Goal: Check status

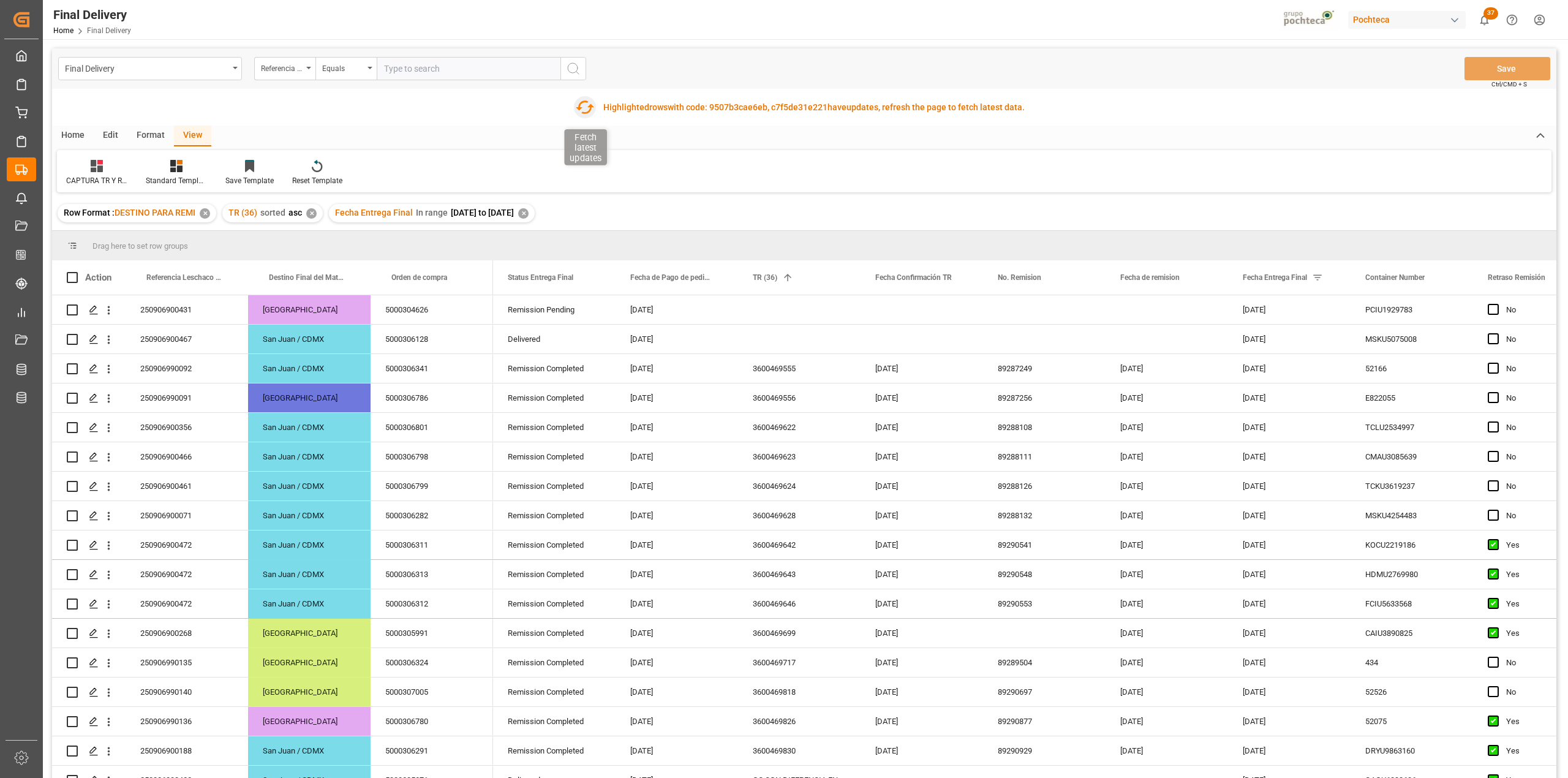
click at [591, 107] on icon "button" at bounding box center [585, 107] width 19 height 14
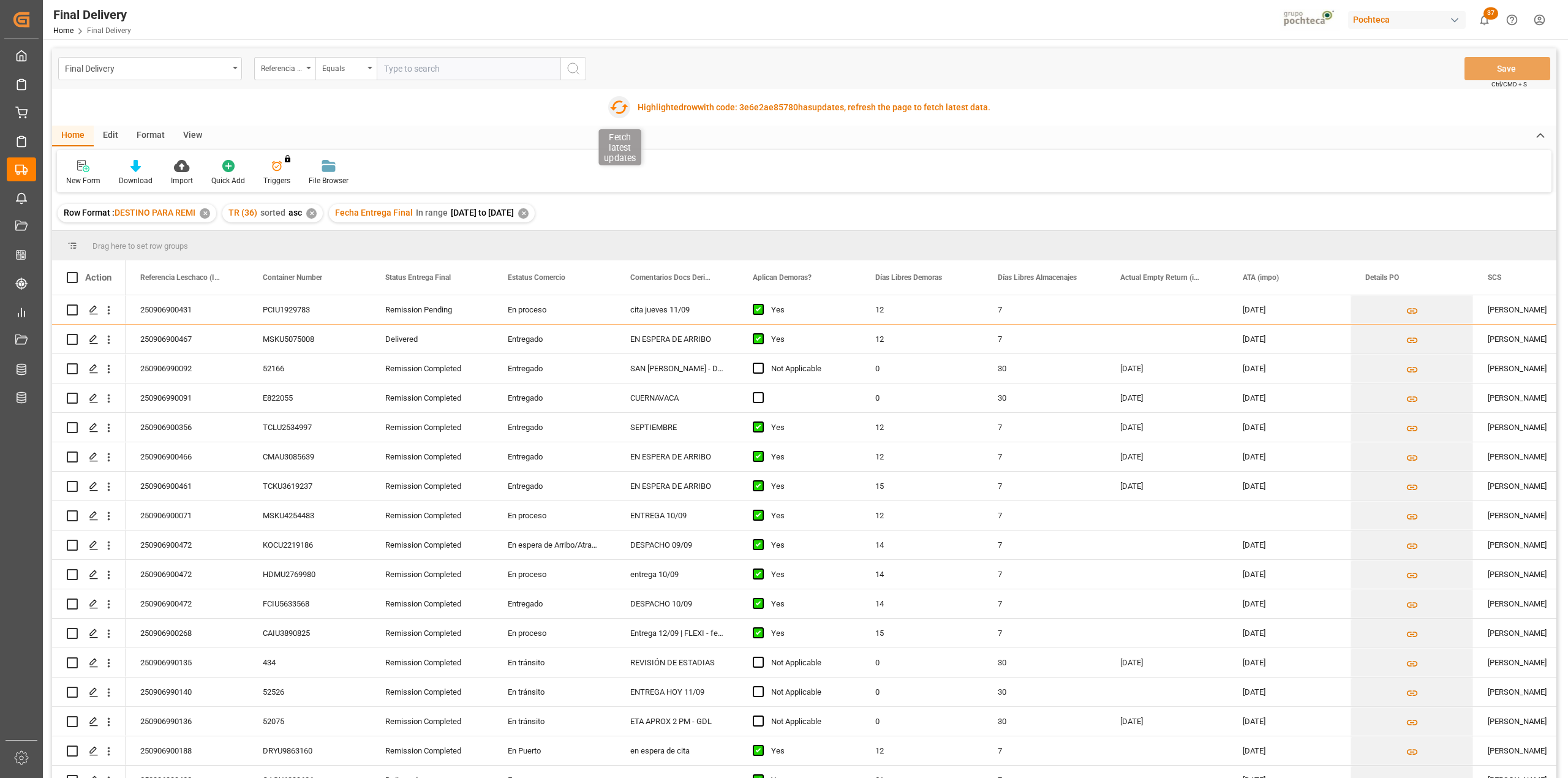
click at [616, 109] on icon "button" at bounding box center [619, 107] width 19 height 19
click at [611, 104] on icon "button" at bounding box center [619, 107] width 19 height 19
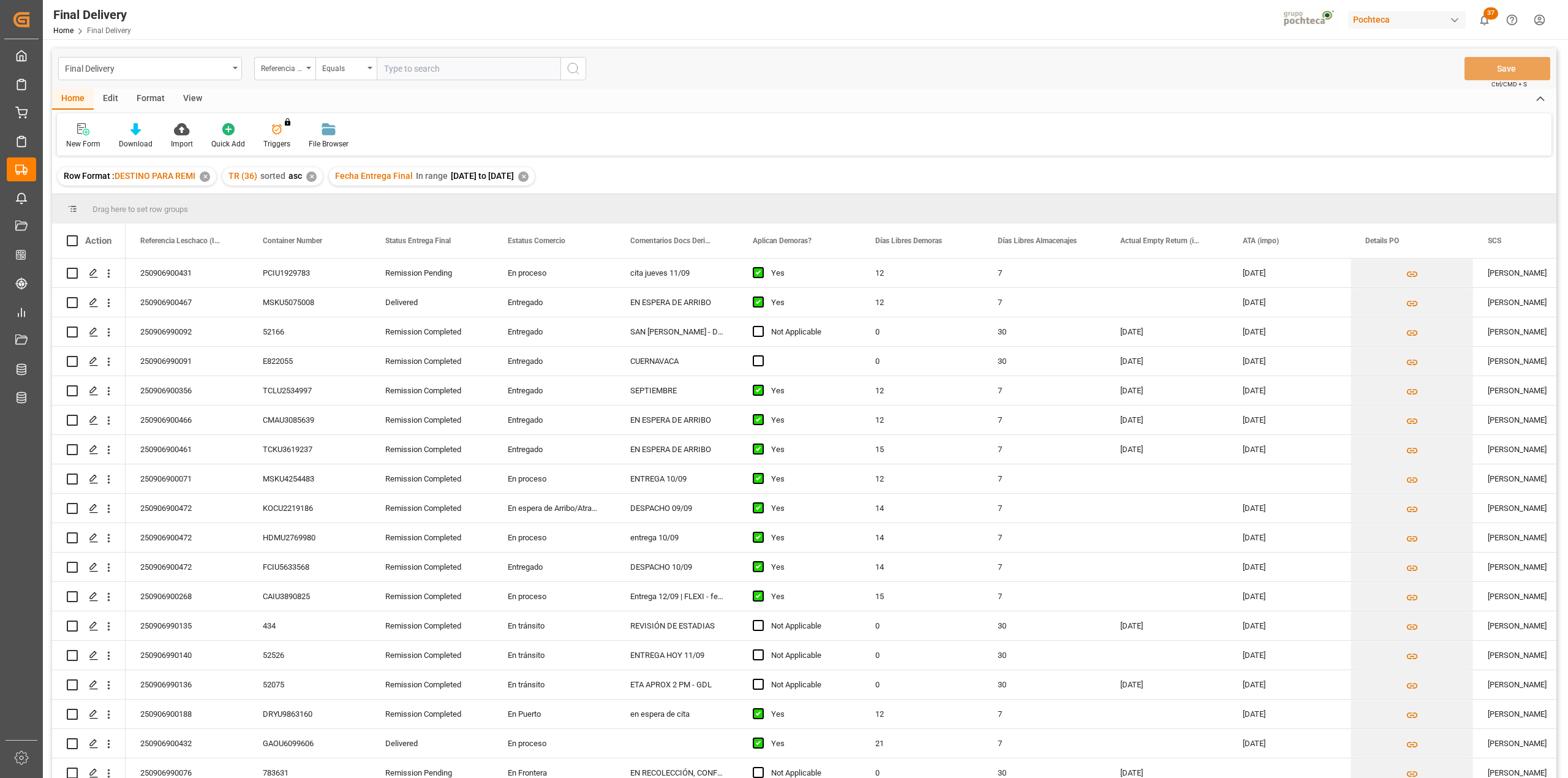
click at [194, 95] on div "View" at bounding box center [193, 99] width 37 height 21
click at [88, 133] on div at bounding box center [78, 129] width 24 height 13
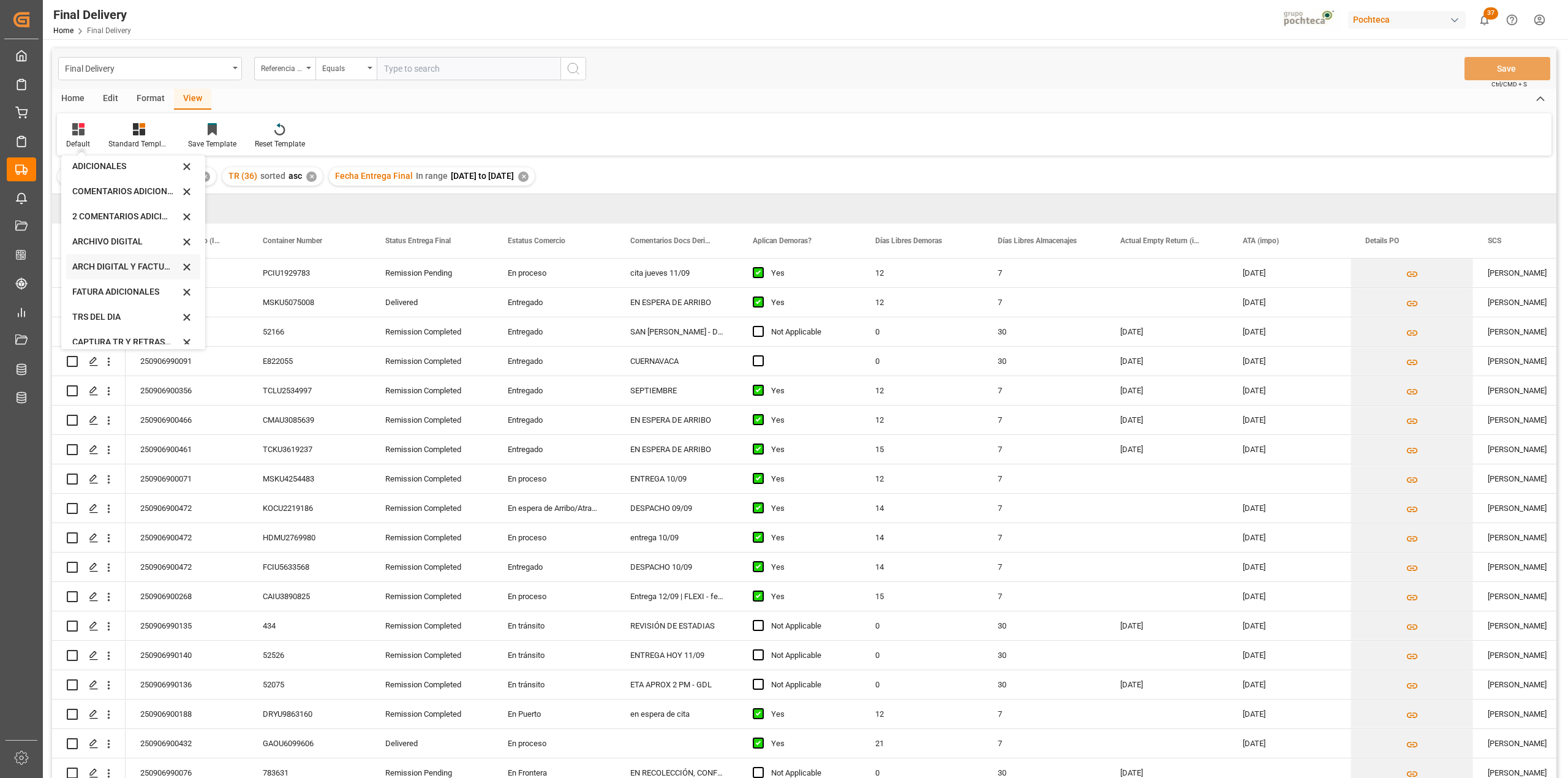
scroll to position [118, 0]
click at [106, 333] on div "CAPTURA TR Y RETRASO CON ENTREGA Y SUCURSAL" at bounding box center [125, 332] width 107 height 13
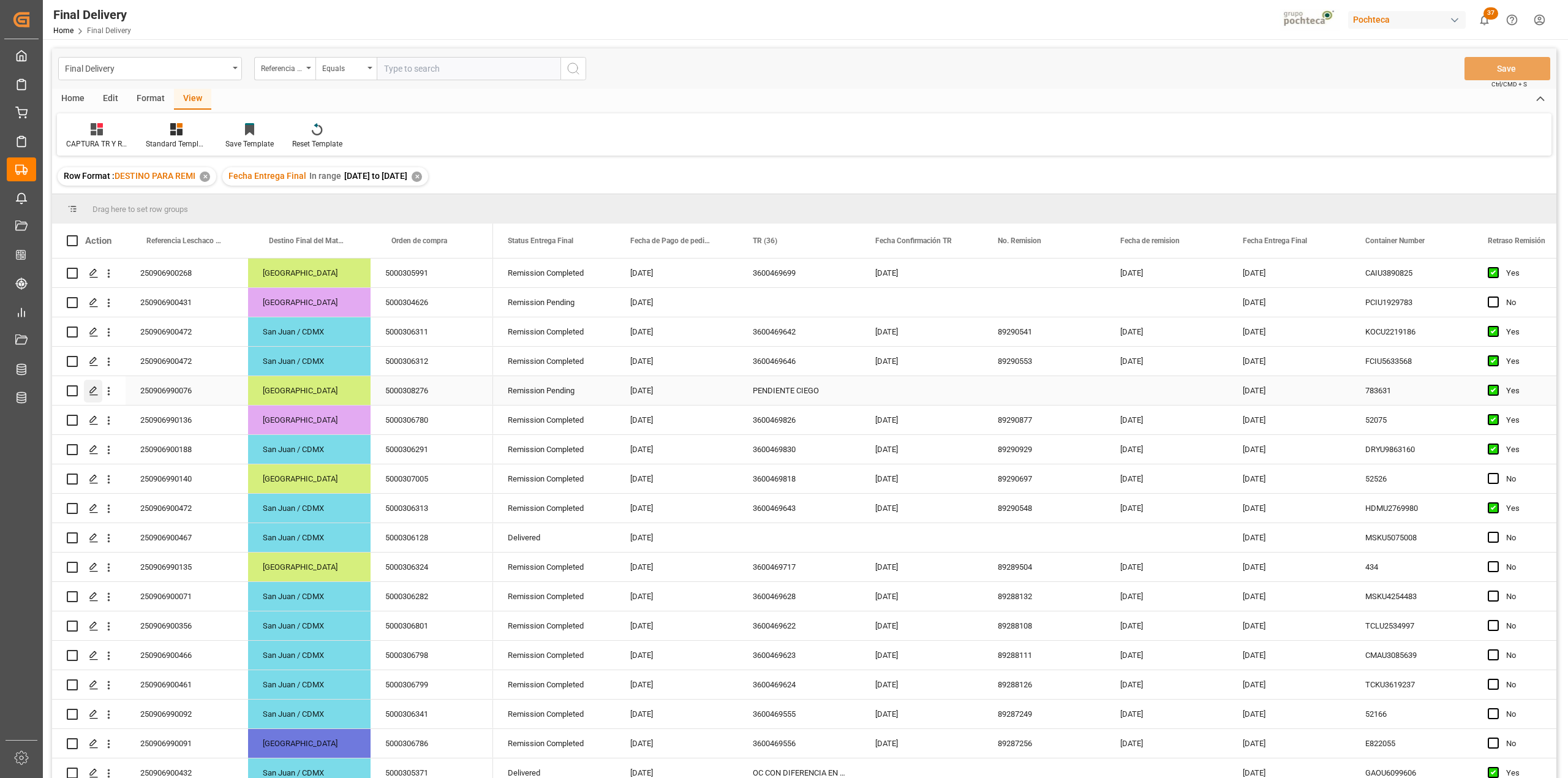
click at [96, 390] on polygon "Press SPACE to select this row." at bounding box center [93, 390] width 6 height 6
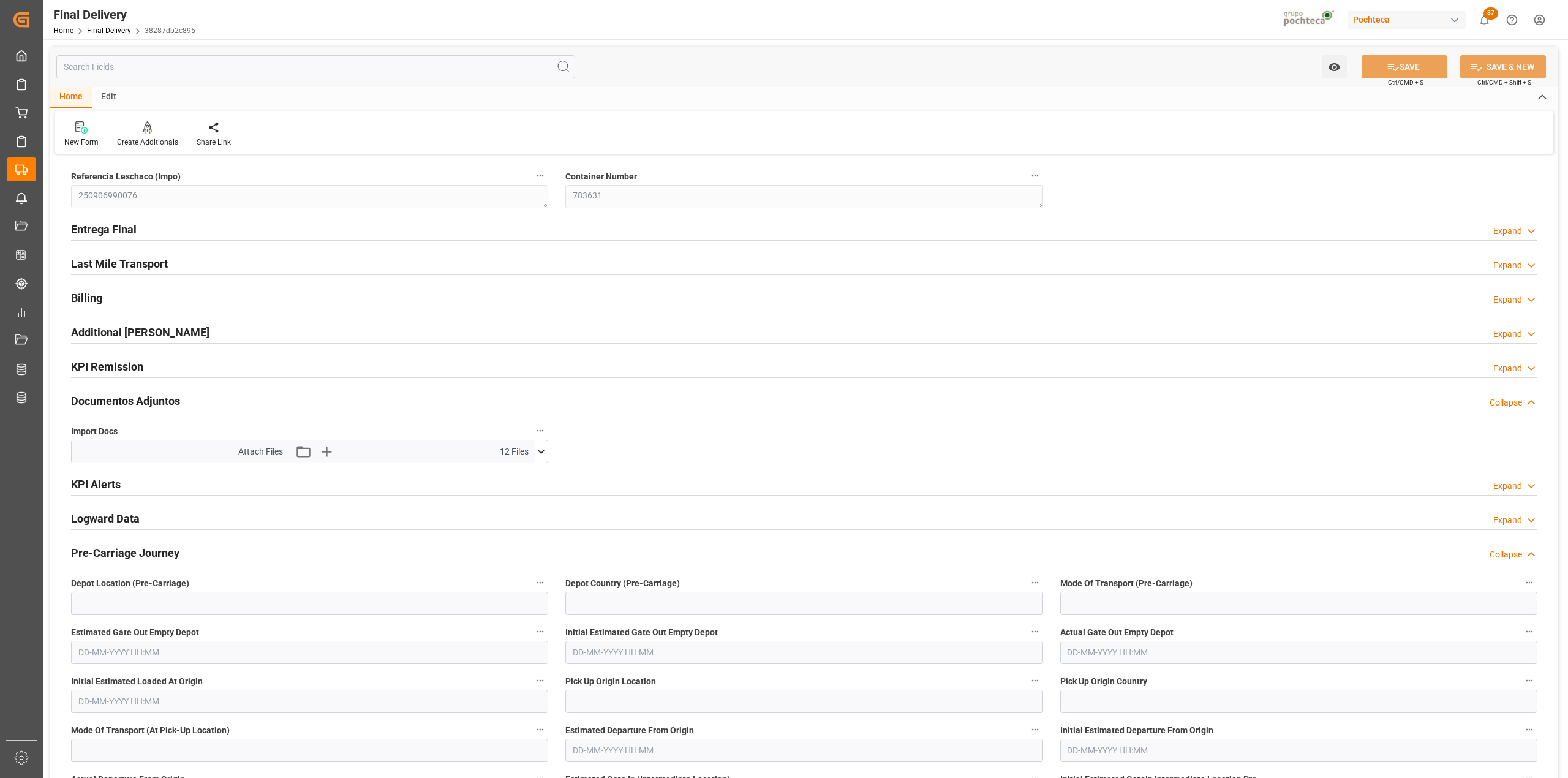
click at [538, 454] on icon at bounding box center [541, 452] width 13 height 13
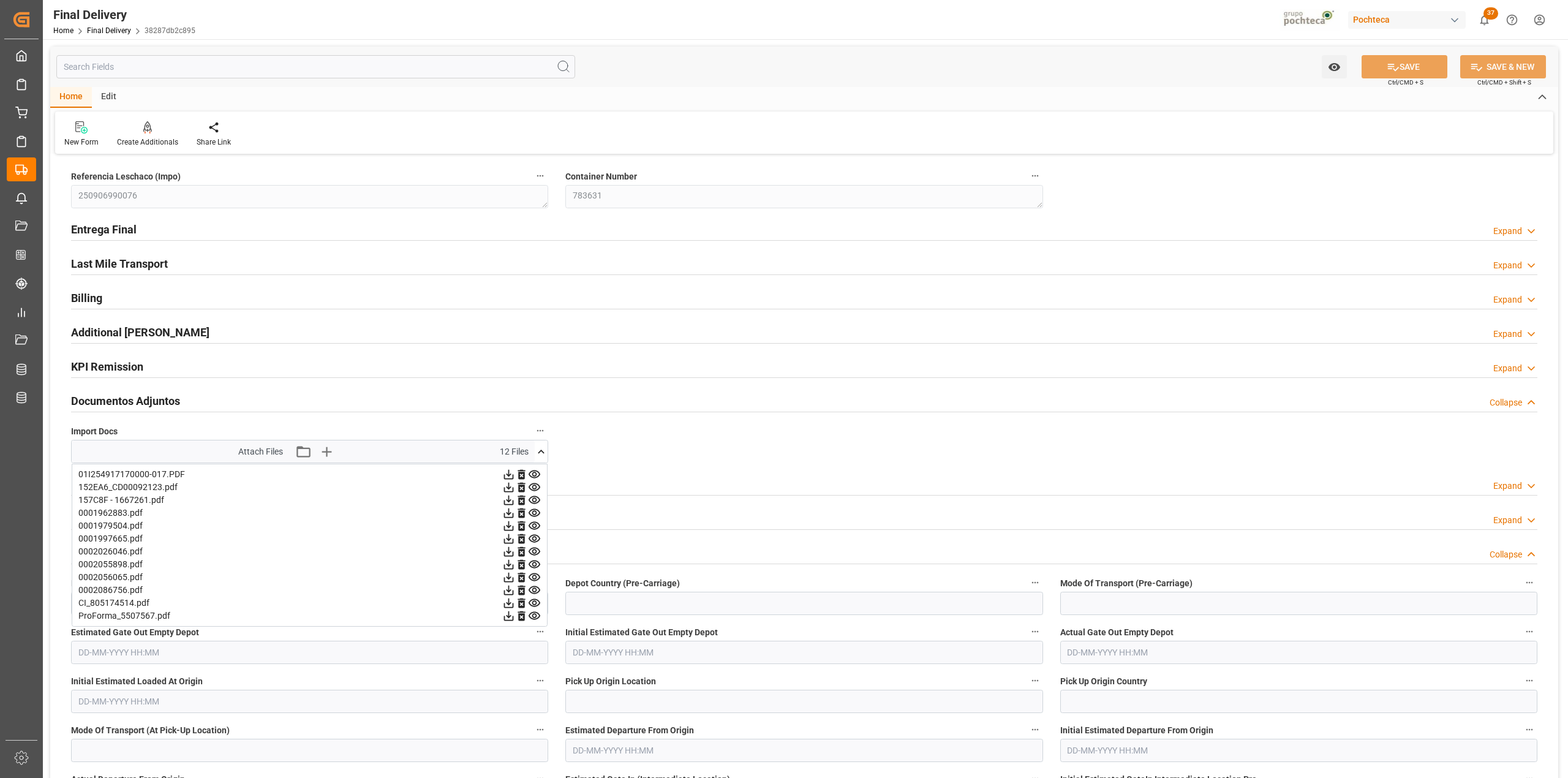
click at [532, 491] on icon at bounding box center [534, 487] width 13 height 13
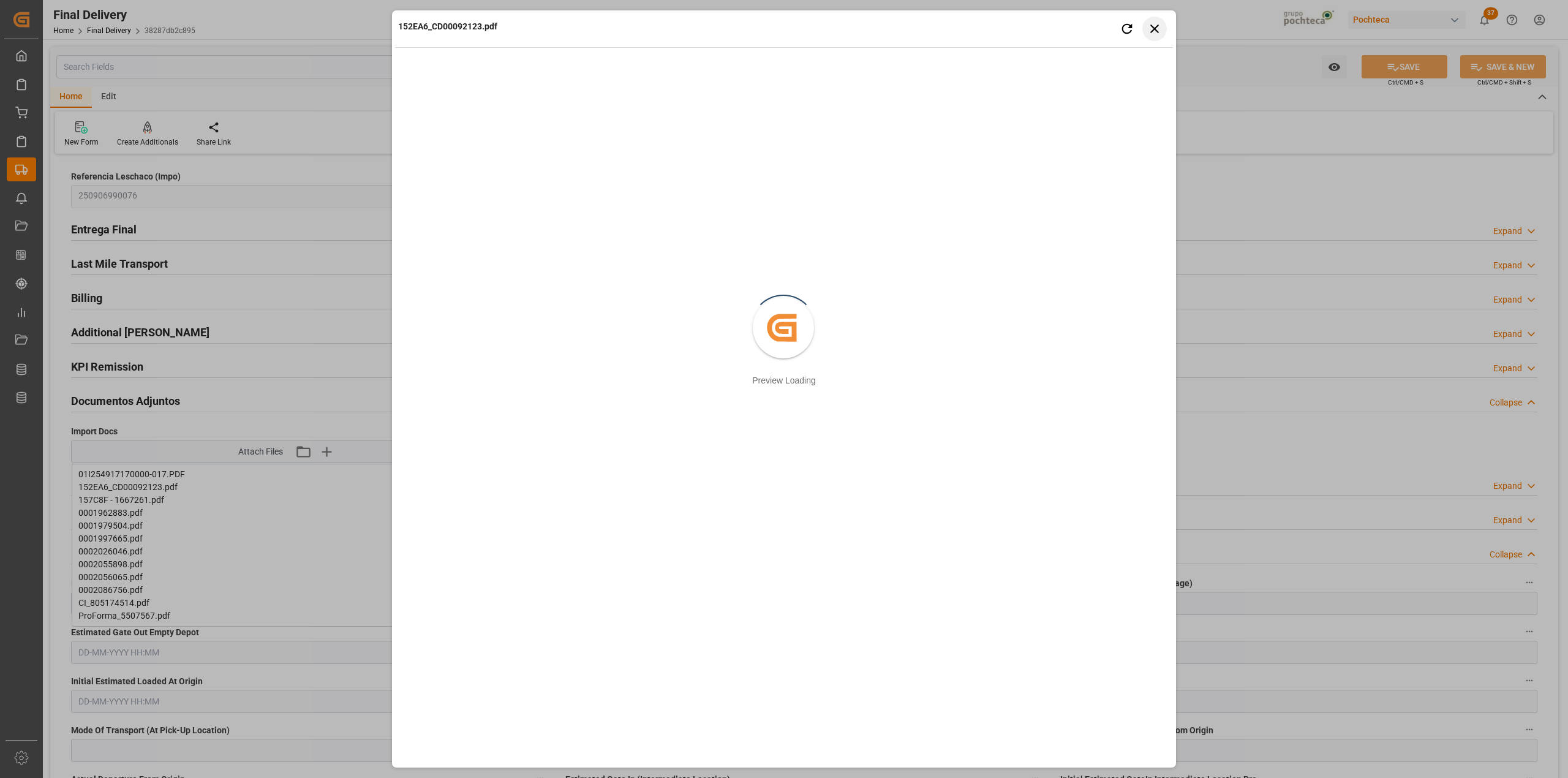
click at [1162, 23] on button "Close preview" at bounding box center [1155, 29] width 24 height 24
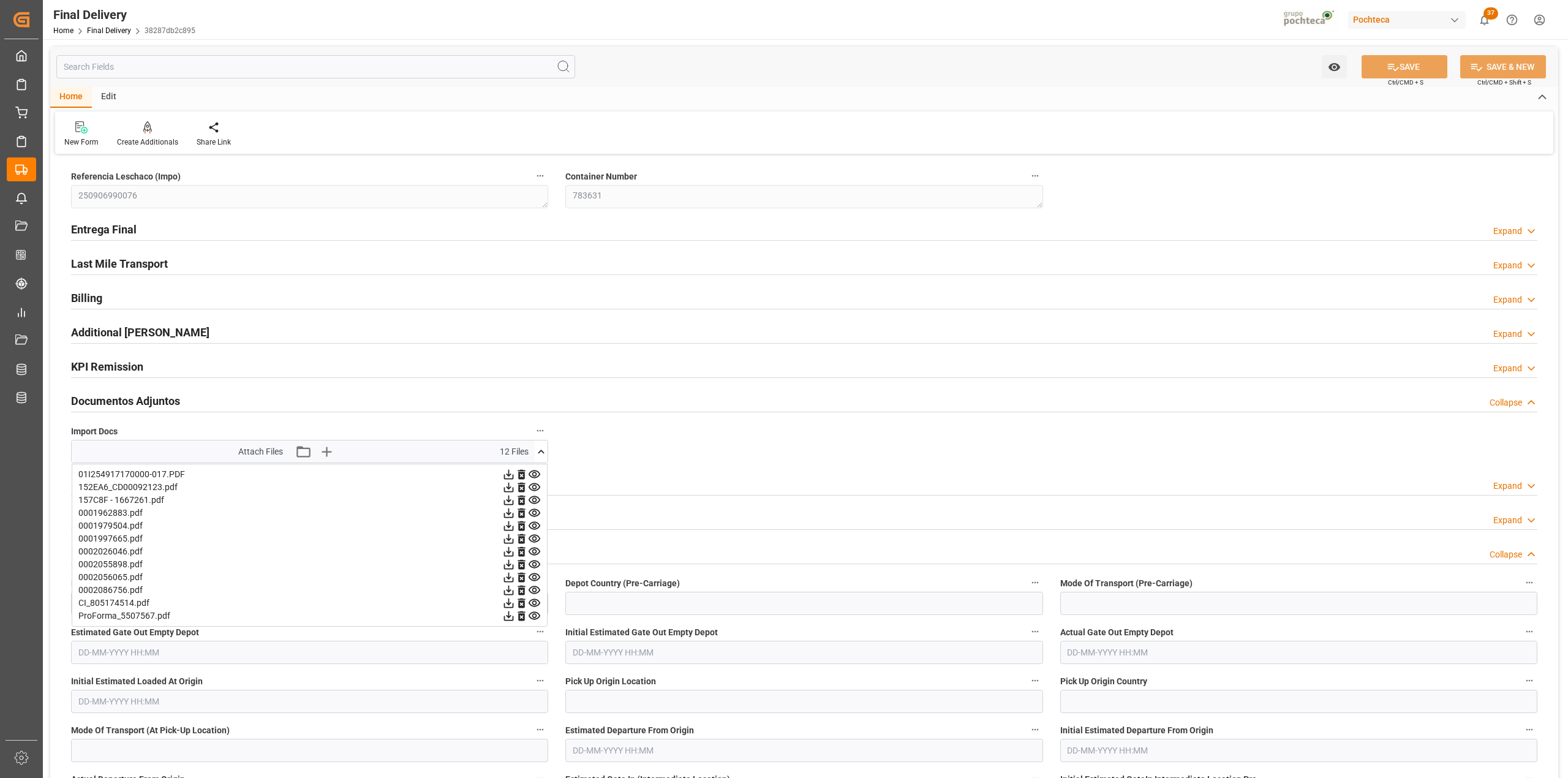
click at [534, 503] on icon at bounding box center [534, 500] width 12 height 8
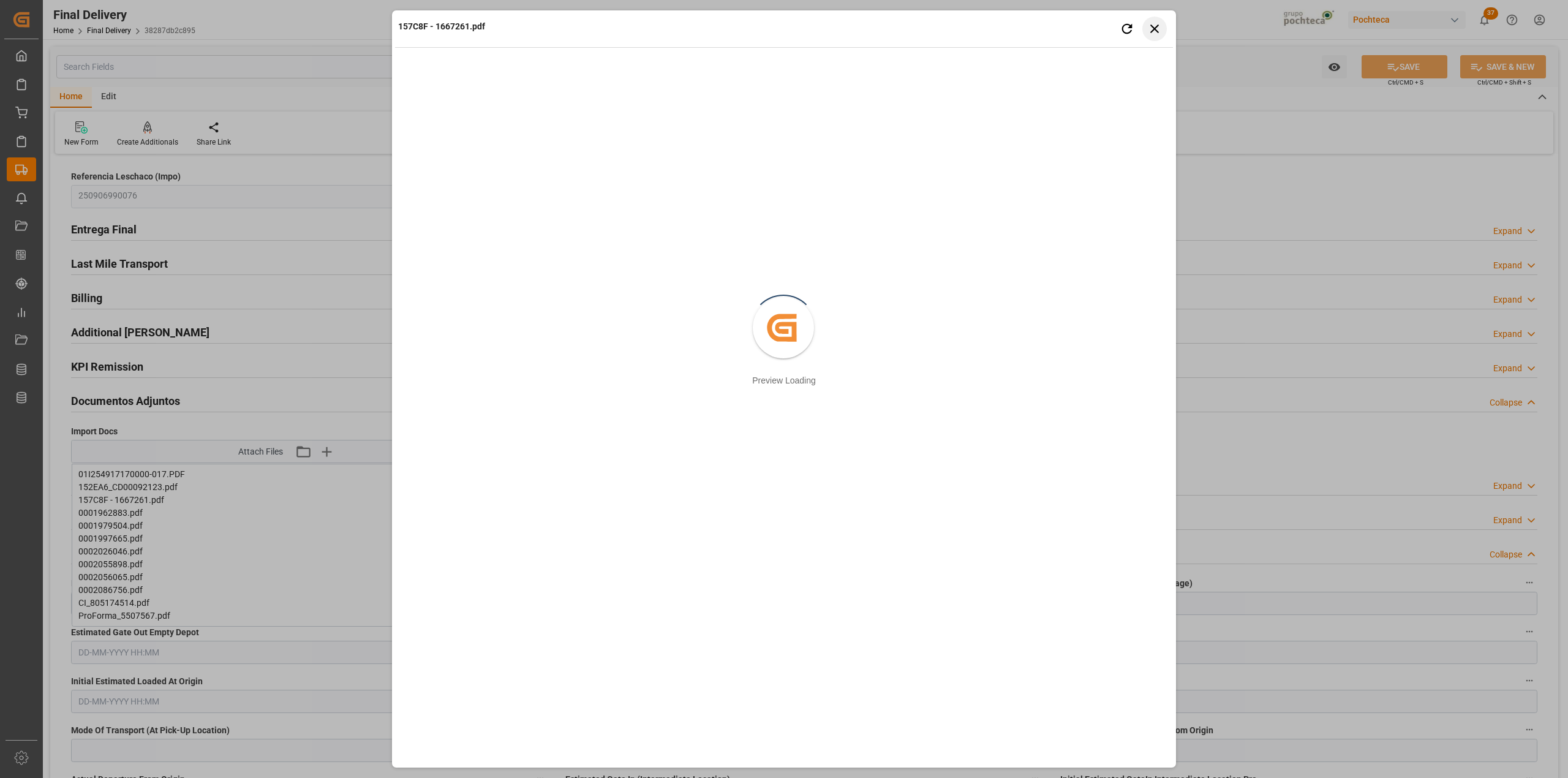
click at [1162, 23] on icon "button" at bounding box center [1155, 28] width 15 height 15
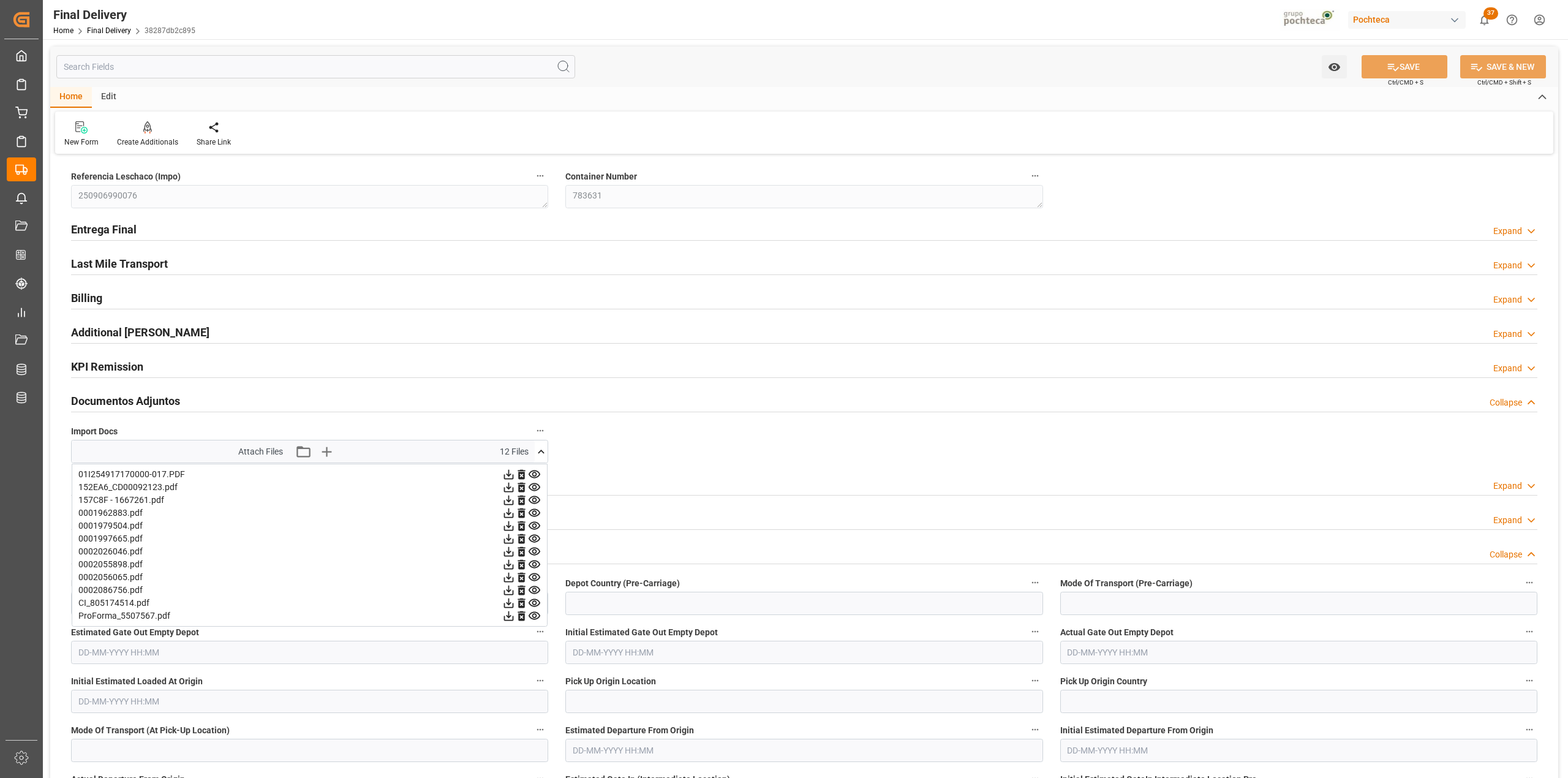
click at [535, 518] on icon at bounding box center [534, 513] width 13 height 13
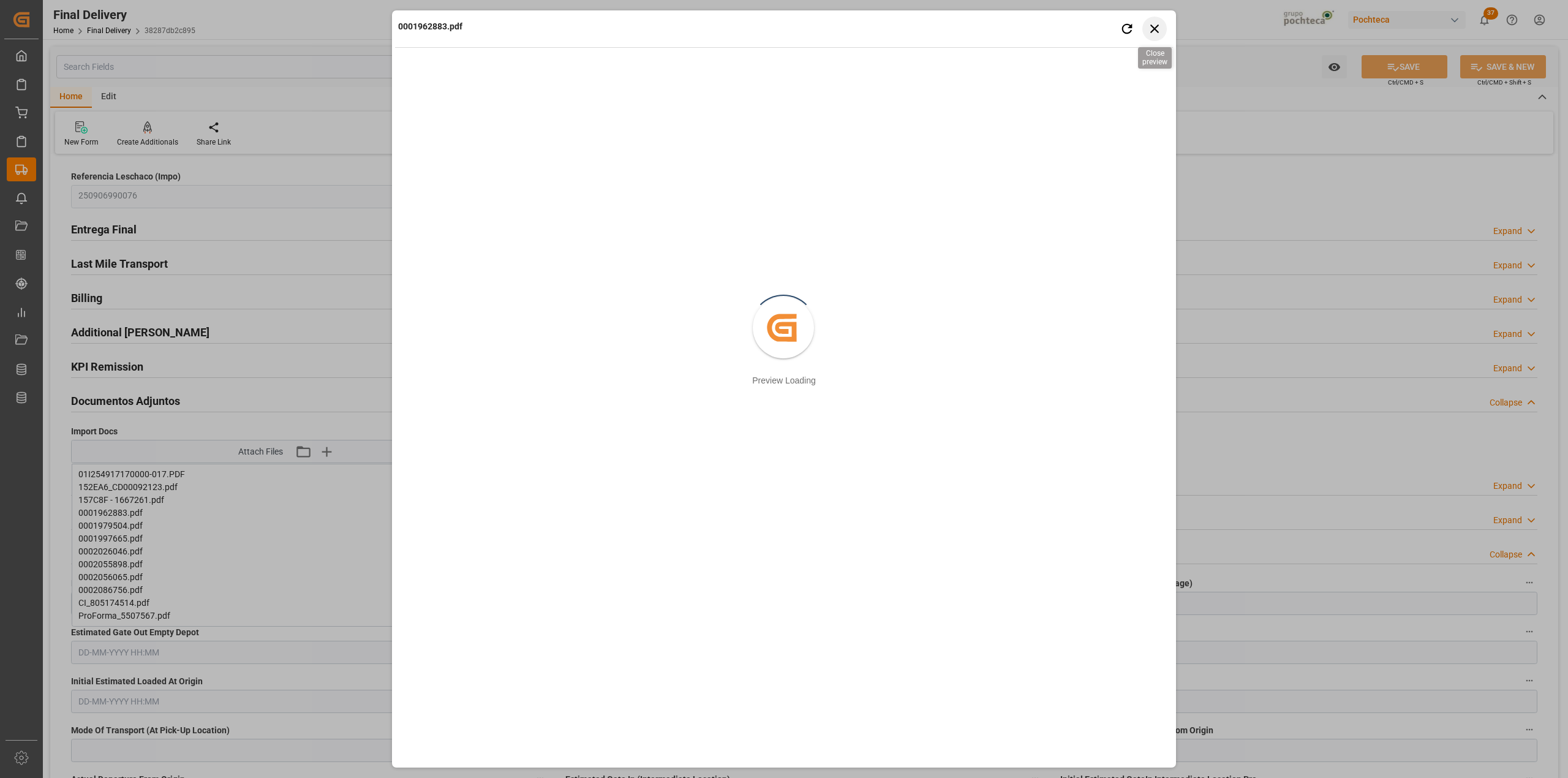
click at [1155, 23] on icon "button" at bounding box center [1155, 28] width 15 height 15
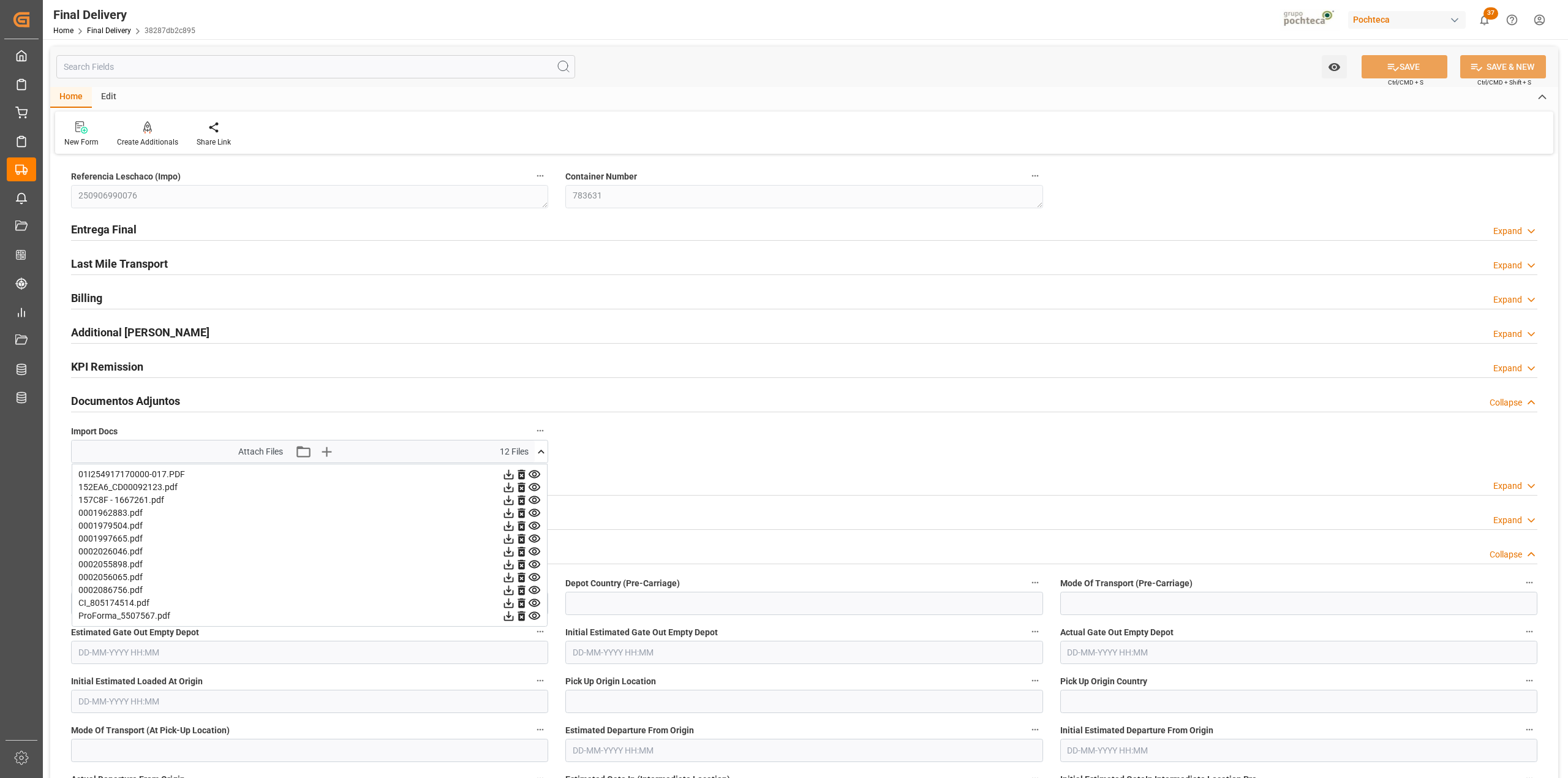
click at [534, 523] on icon at bounding box center [534, 526] width 12 height 8
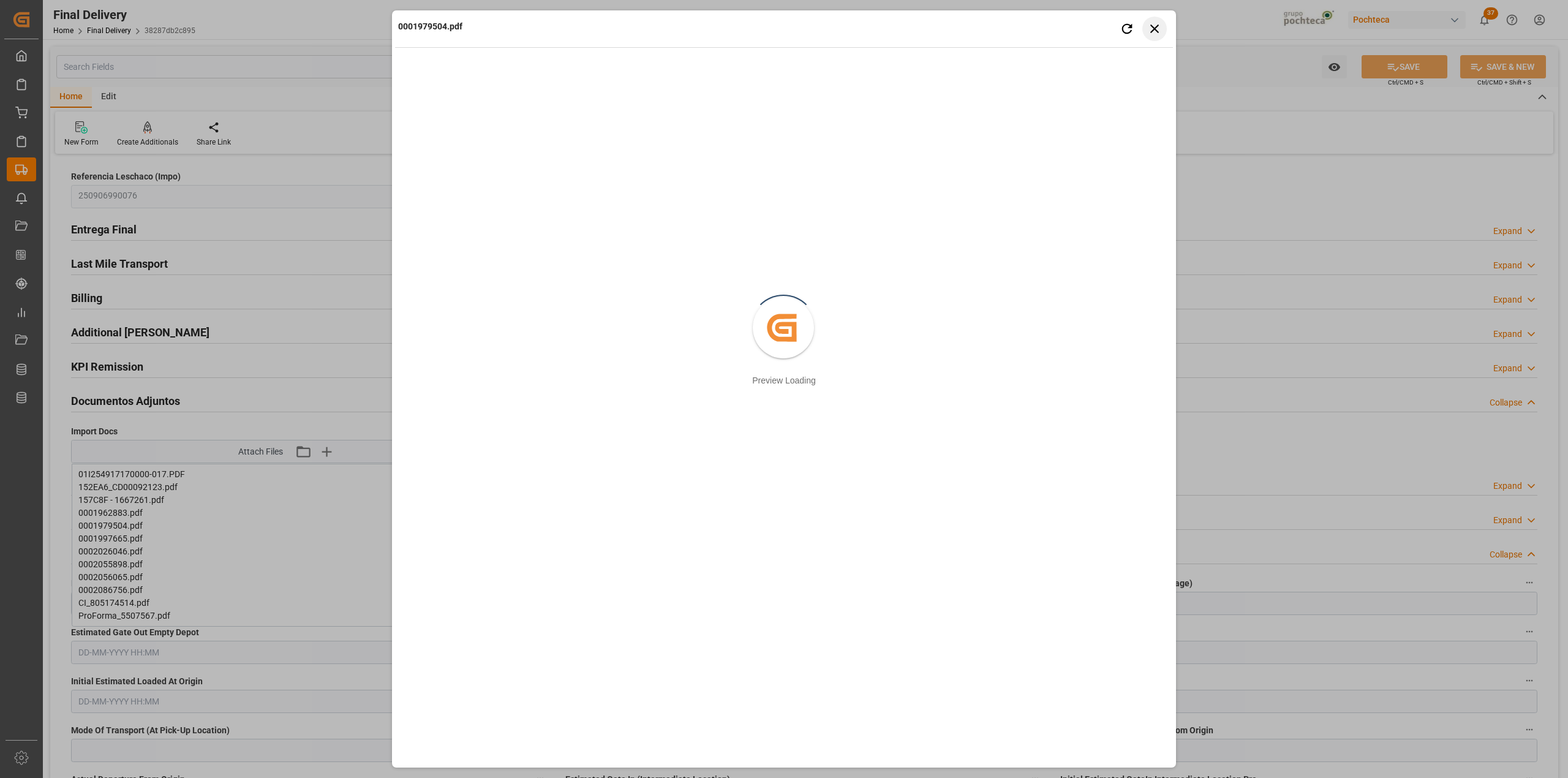
click at [1164, 31] on button "Close preview" at bounding box center [1155, 29] width 24 height 24
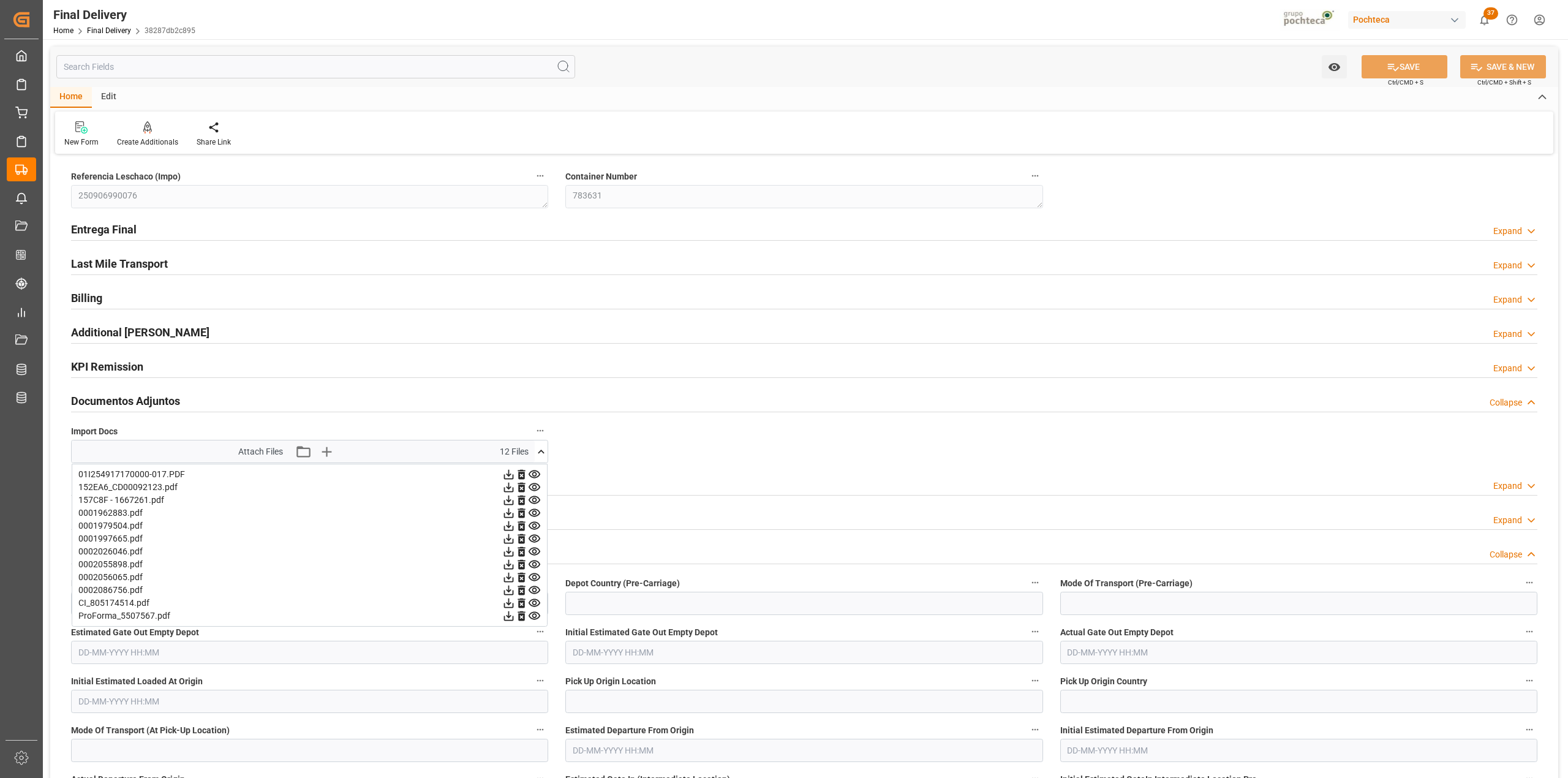
click at [535, 591] on icon at bounding box center [534, 590] width 13 height 13
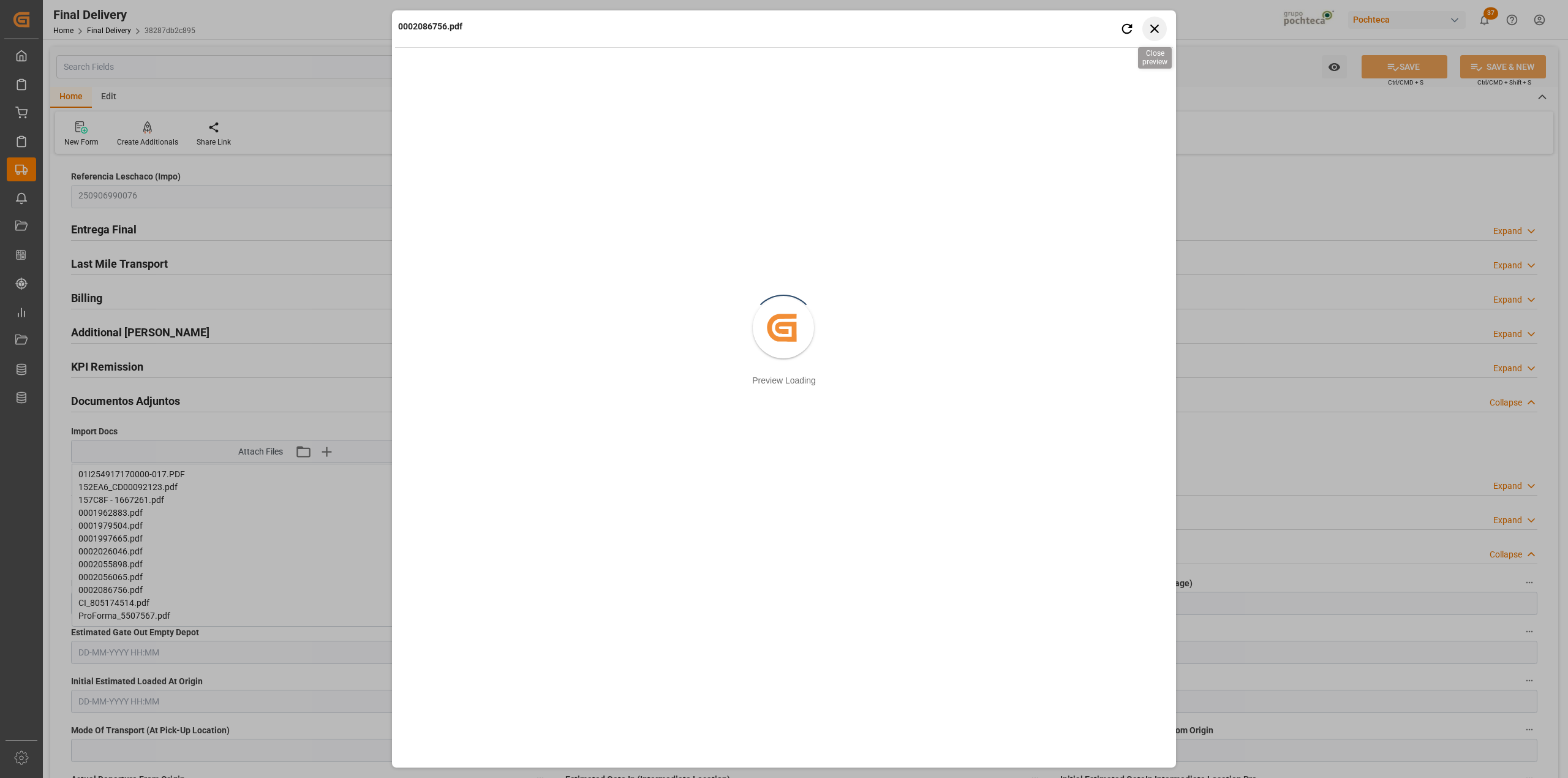
click at [1161, 33] on icon "button" at bounding box center [1155, 28] width 15 height 15
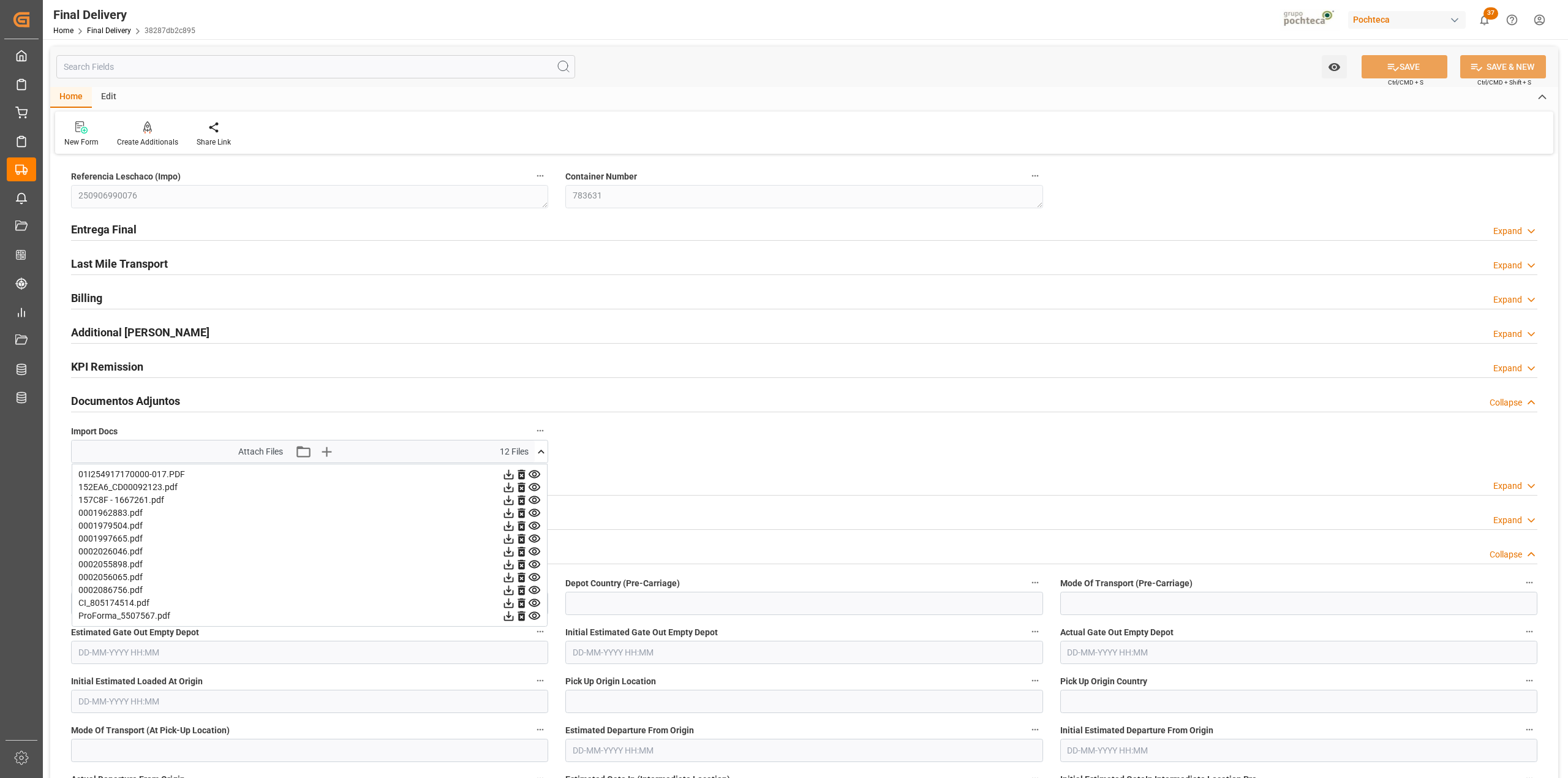
click at [536, 577] on icon at bounding box center [534, 577] width 12 height 8
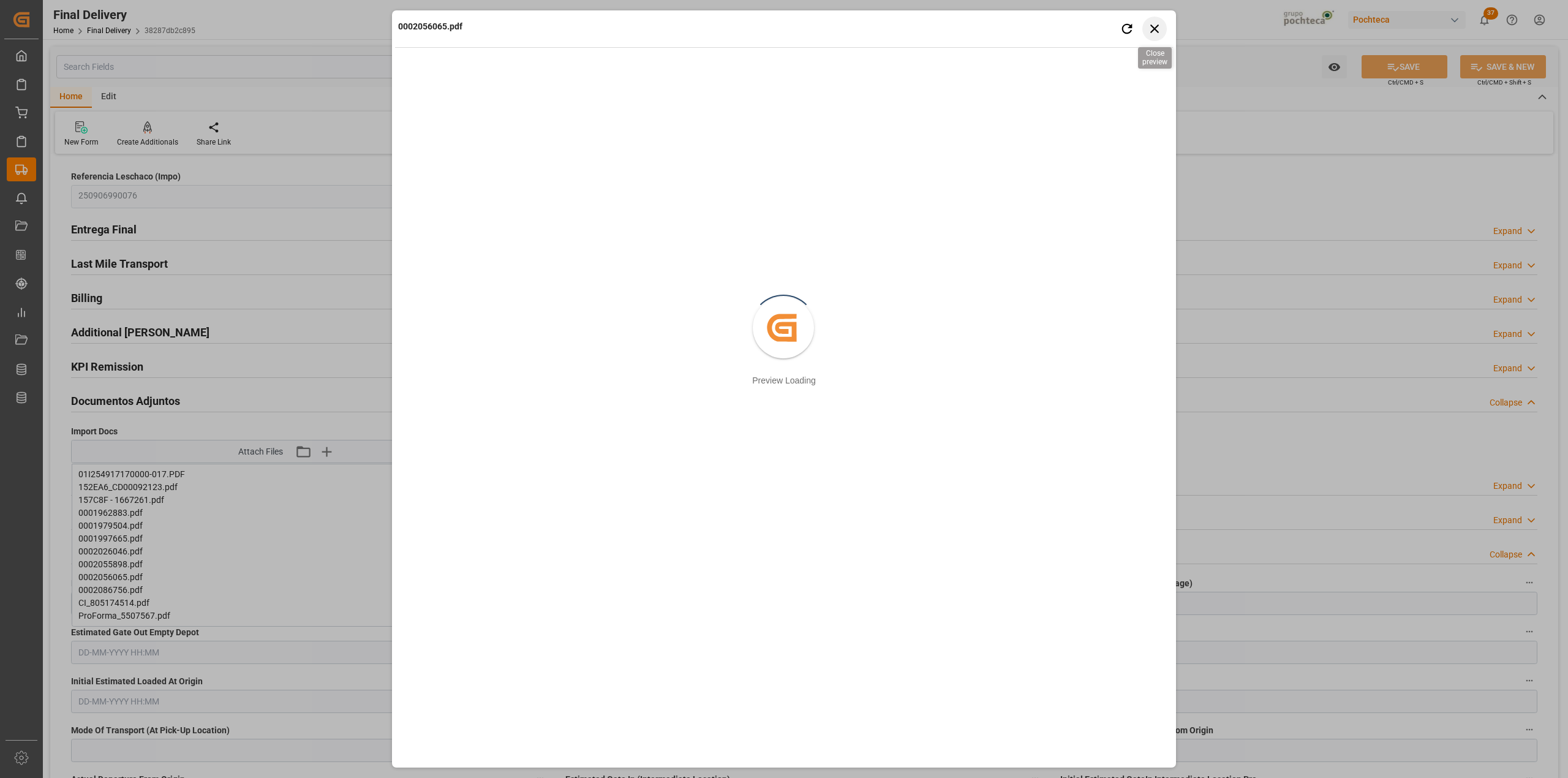
click at [1160, 24] on icon "button" at bounding box center [1155, 28] width 15 height 15
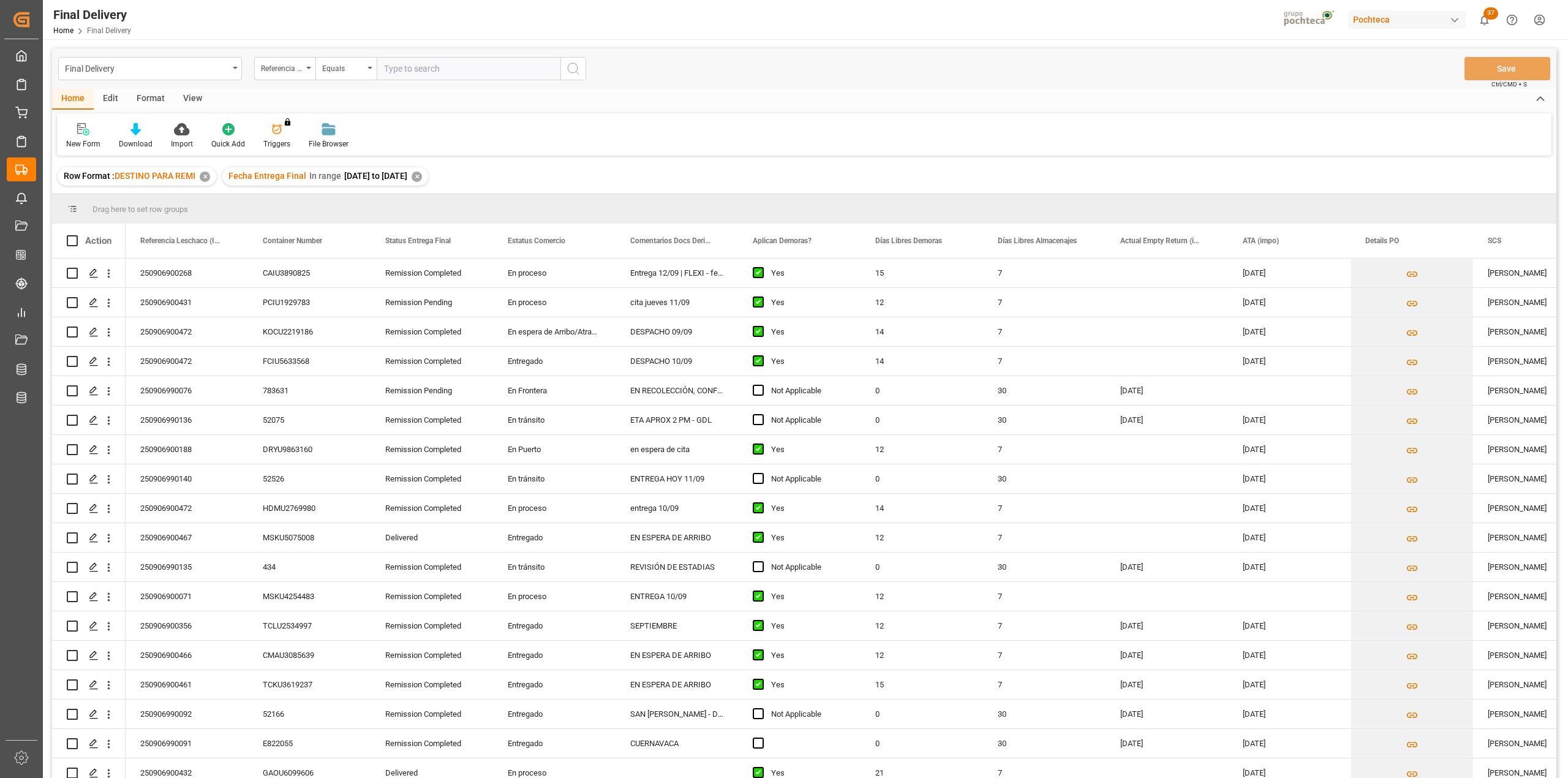
click at [212, 95] on div "Home Edit Format View" at bounding box center [804, 99] width 1504 height 21
click at [195, 104] on div "View" at bounding box center [193, 99] width 37 height 21
